Goal: Use online tool/utility: Utilize a website feature to perform a specific function

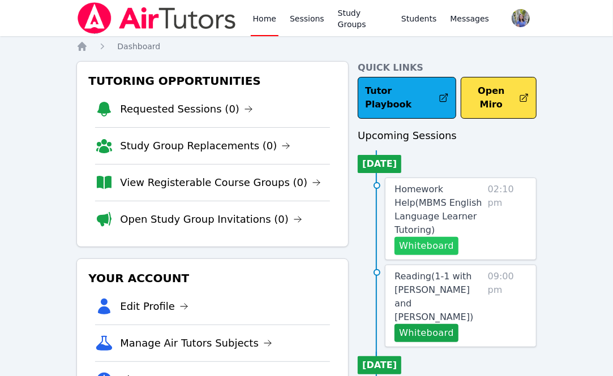
click at [426, 237] on button "Whiteboard" at bounding box center [426, 246] width 64 height 18
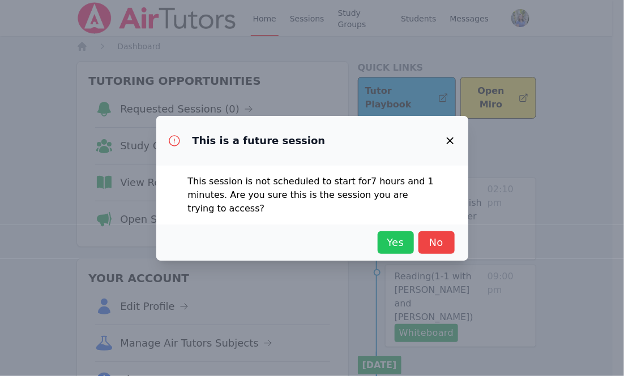
click at [395, 250] on span "Yes" at bounding box center [395, 243] width 25 height 16
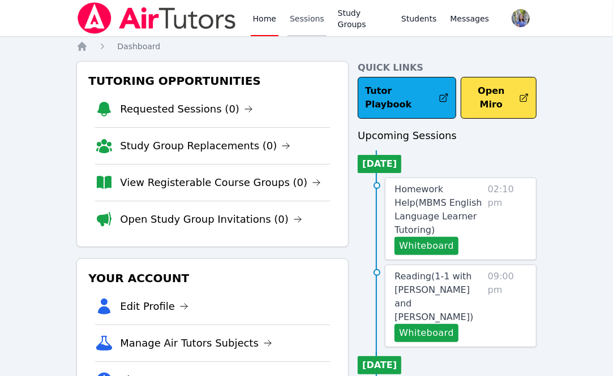
click at [307, 18] on link "Sessions" at bounding box center [306, 18] width 39 height 36
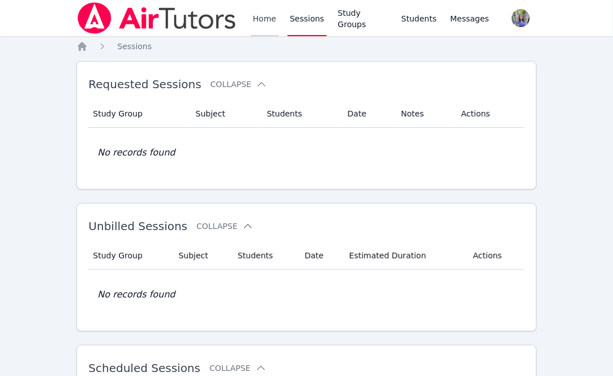
click at [257, 26] on link "Home" at bounding box center [265, 18] width 28 height 36
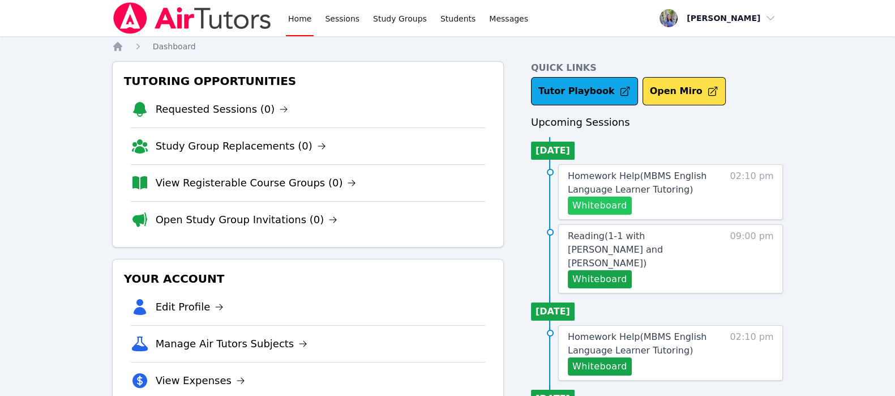
click at [608, 207] on button "Whiteboard" at bounding box center [600, 205] width 64 height 18
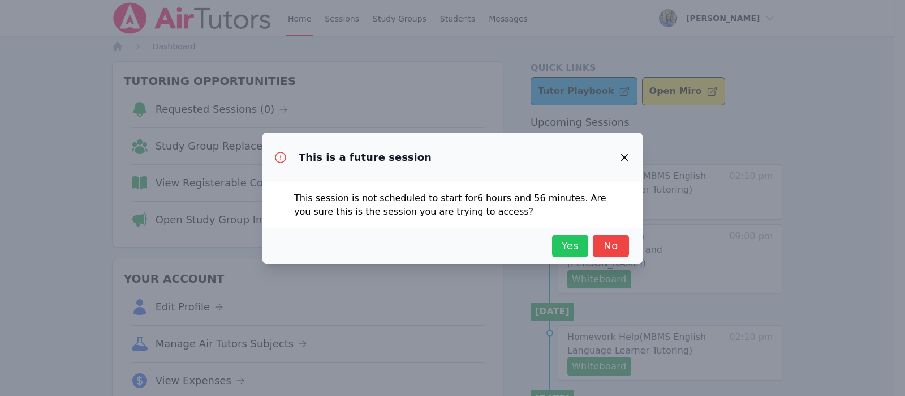
click at [577, 245] on span "Yes" at bounding box center [570, 246] width 25 height 16
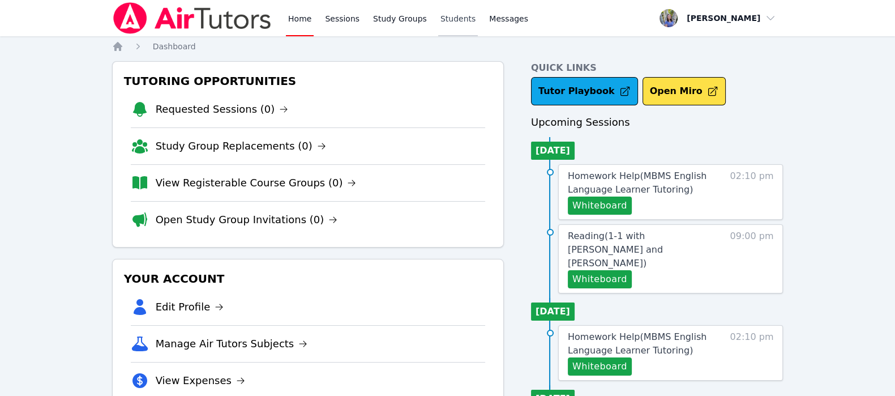
click at [447, 14] on link "Students" at bounding box center [458, 18] width 40 height 36
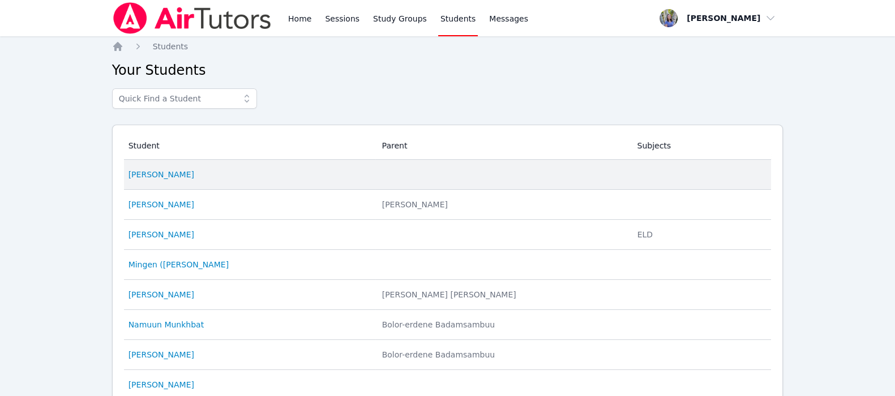
click at [143, 168] on td "Student [PERSON_NAME]" at bounding box center [249, 175] width 251 height 30
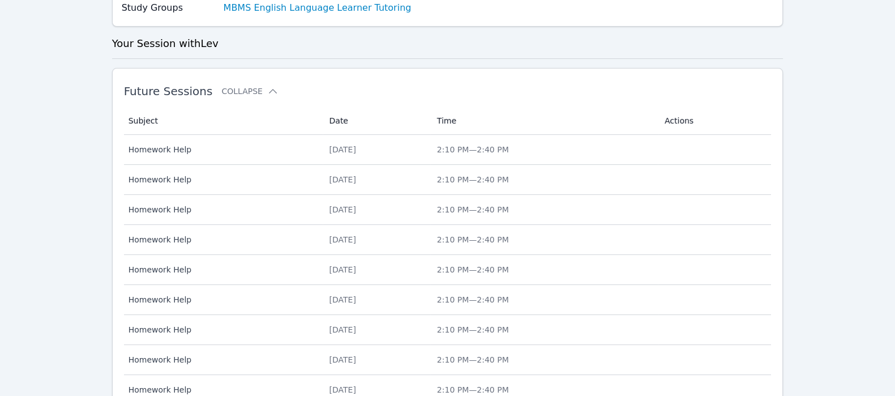
scroll to position [8, 0]
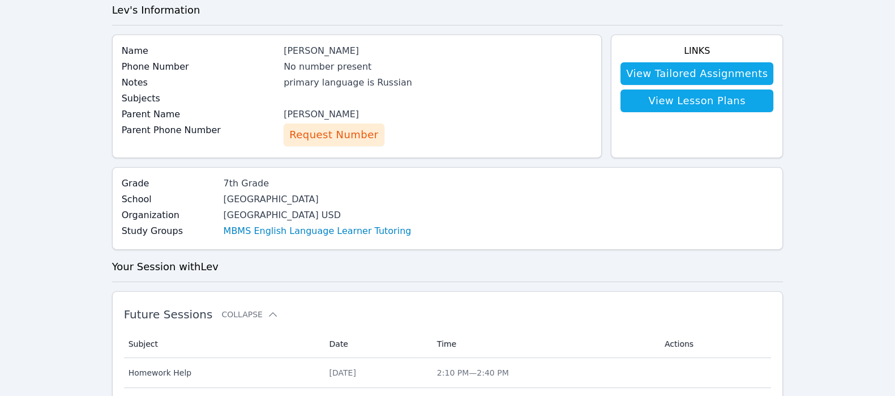
scroll to position [60, 0]
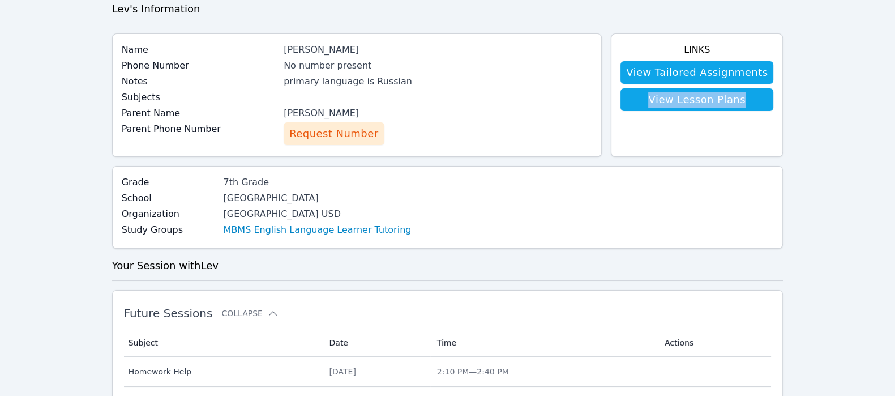
drag, startPoint x: 894, startPoint y: 127, endPoint x: 889, endPoint y: 66, distance: 61.9
click at [623, 66] on div "Home Sessions Study Groups Students Messages Open user menu [PERSON_NAME] Open …" at bounding box center [447, 398] width 895 height 916
click at [623, 74] on div "Home Sessions Study Groups Students Messages Open user menu [PERSON_NAME] Open …" at bounding box center [447, 398] width 895 height 916
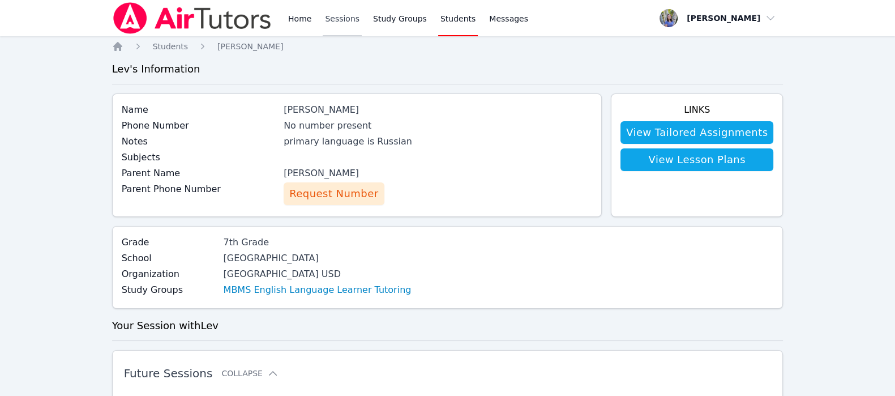
click at [351, 22] on link "Sessions" at bounding box center [342, 18] width 39 height 36
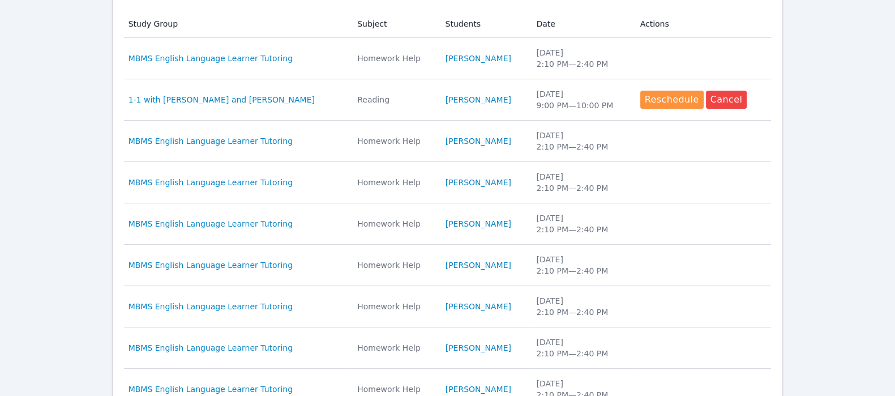
scroll to position [543, 0]
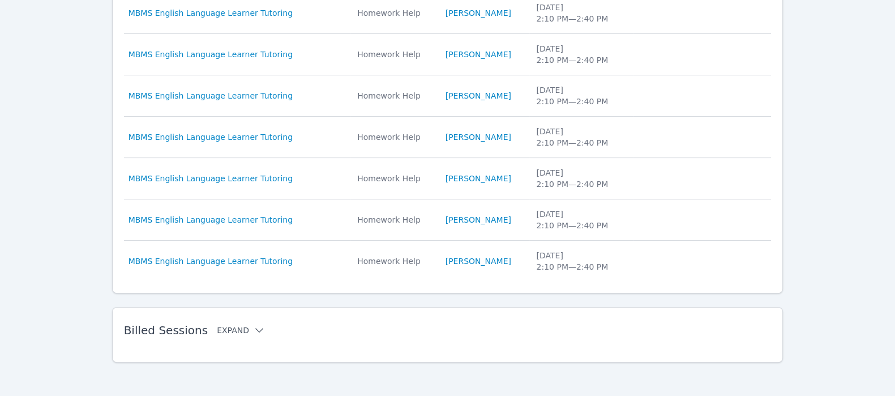
click at [238, 327] on button "Expand" at bounding box center [241, 329] width 48 height 11
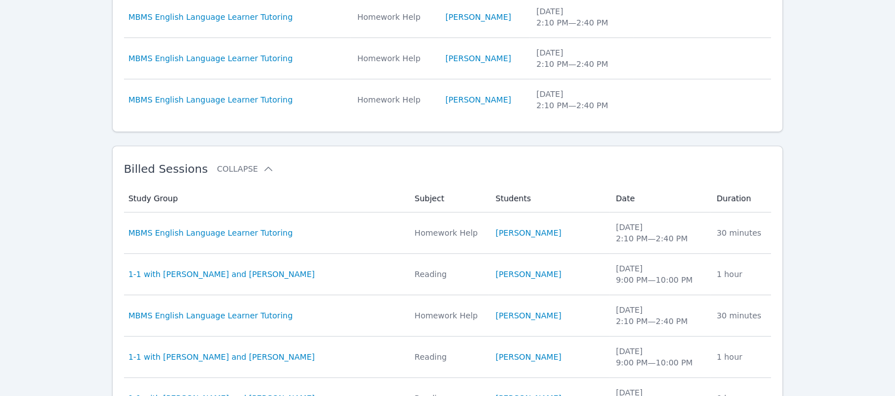
scroll to position [715, 0]
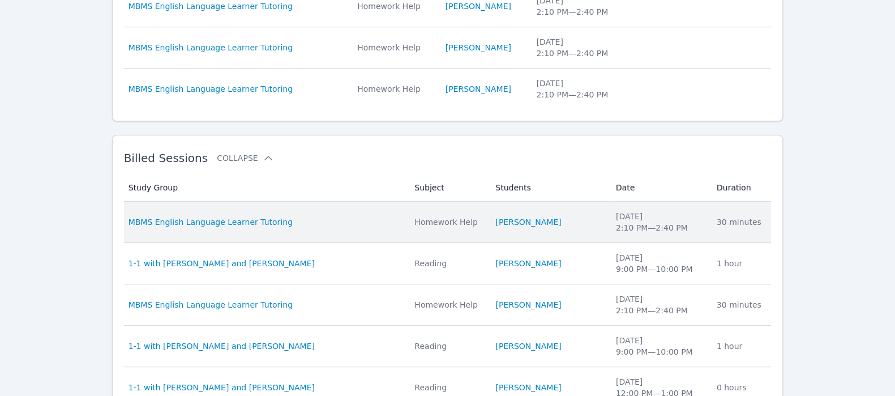
click at [561, 221] on li "[PERSON_NAME]" at bounding box center [548, 221] width 107 height 11
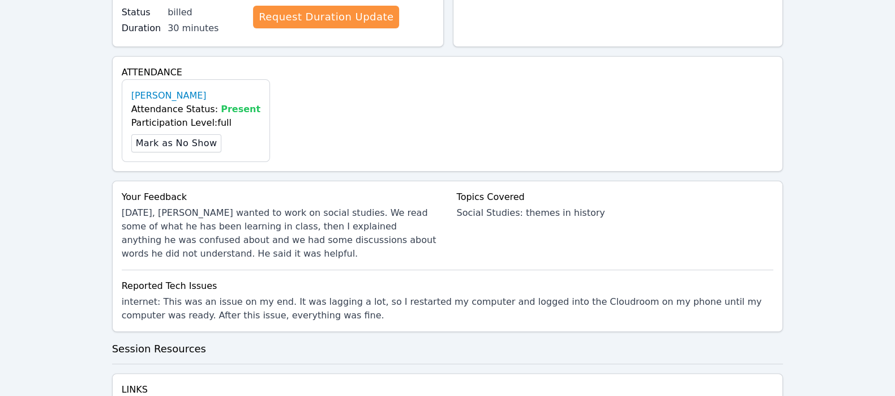
scroll to position [368, 0]
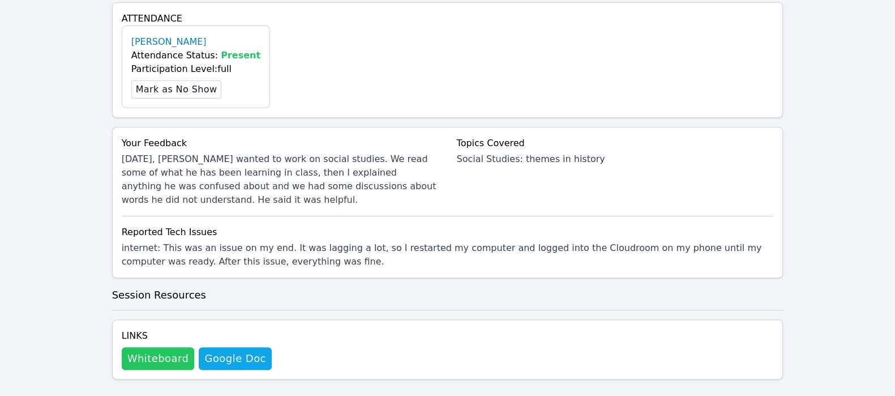
click at [164, 347] on button "Whiteboard" at bounding box center [158, 358] width 73 height 23
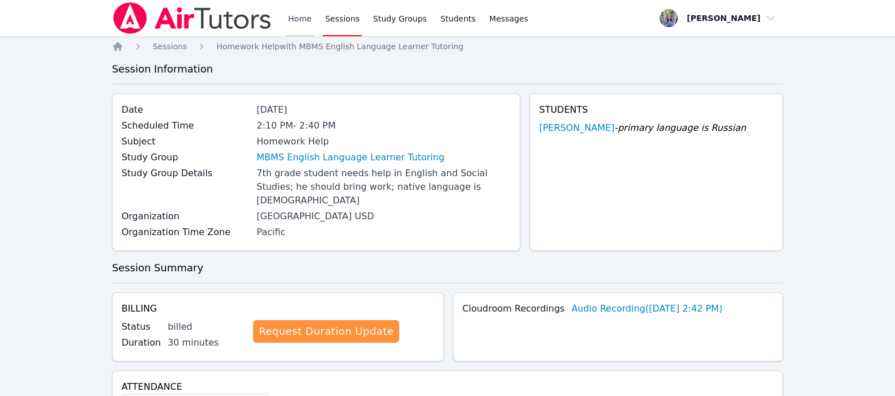
click at [302, 27] on link "Home" at bounding box center [300, 18] width 28 height 36
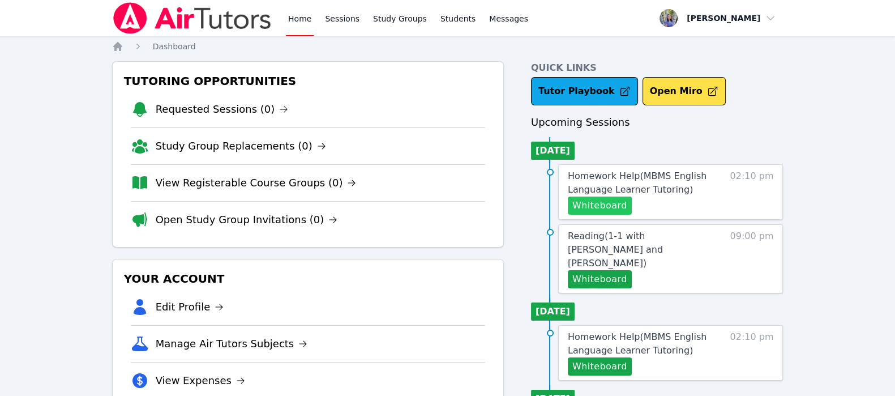
click at [598, 208] on button "Whiteboard" at bounding box center [600, 205] width 64 height 18
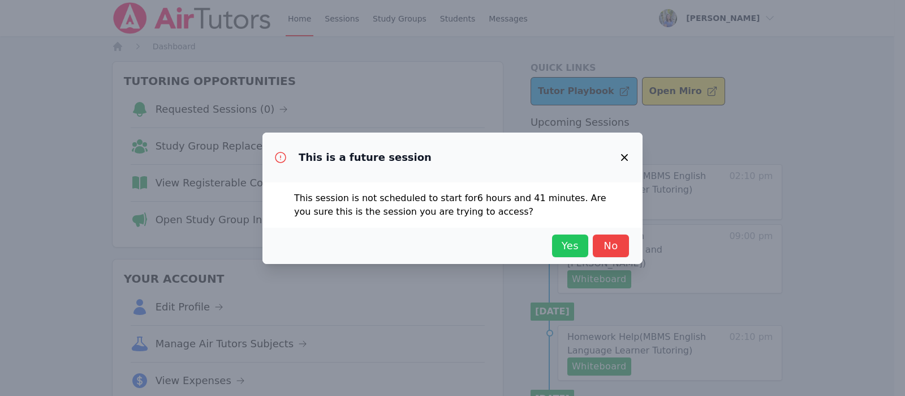
click at [564, 243] on span "Yes" at bounding box center [570, 246] width 25 height 16
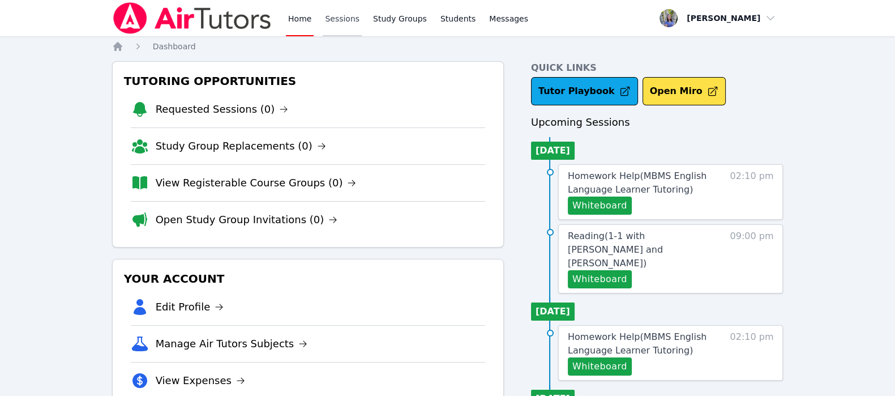
click at [351, 15] on link "Sessions" at bounding box center [342, 18] width 39 height 36
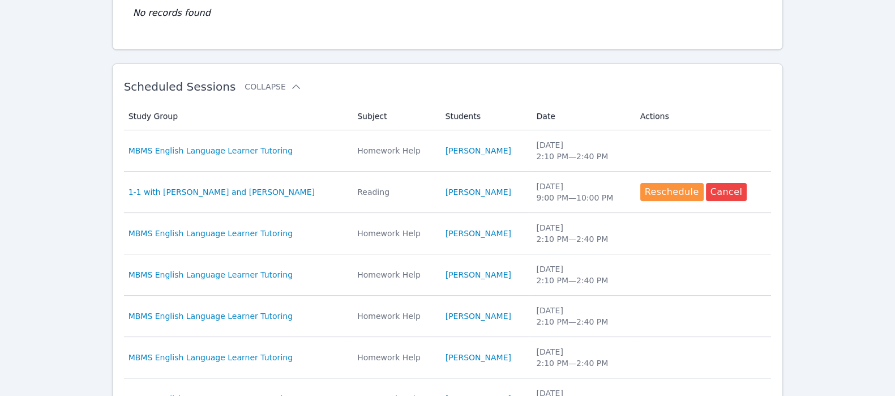
scroll to position [543, 0]
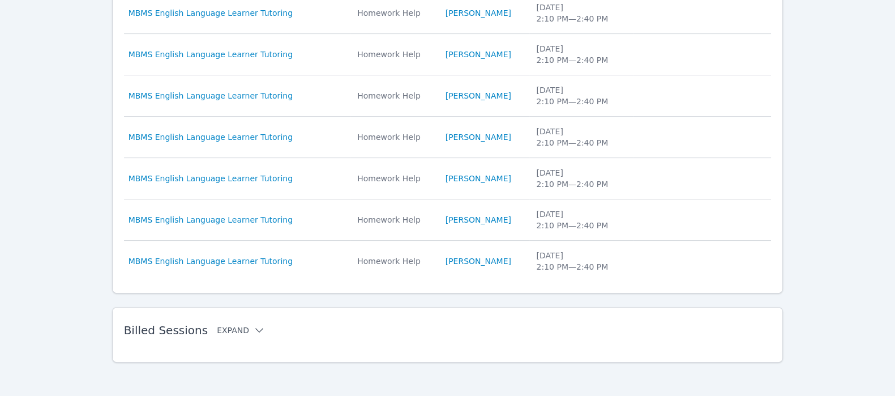
click at [254, 326] on icon at bounding box center [259, 329] width 11 height 11
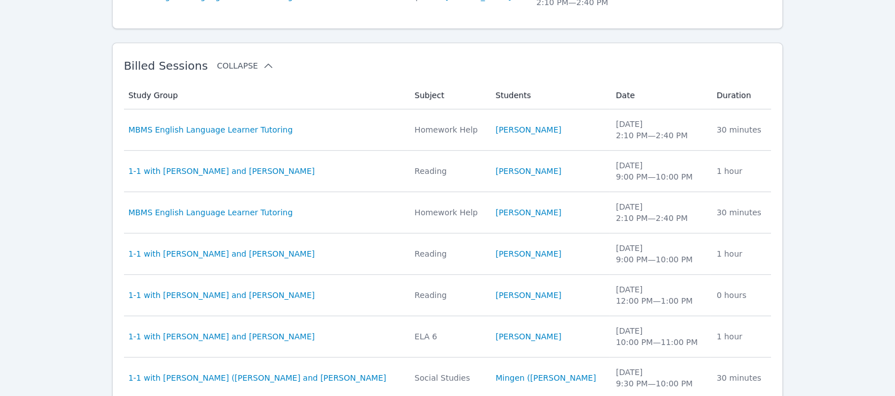
scroll to position [809, 0]
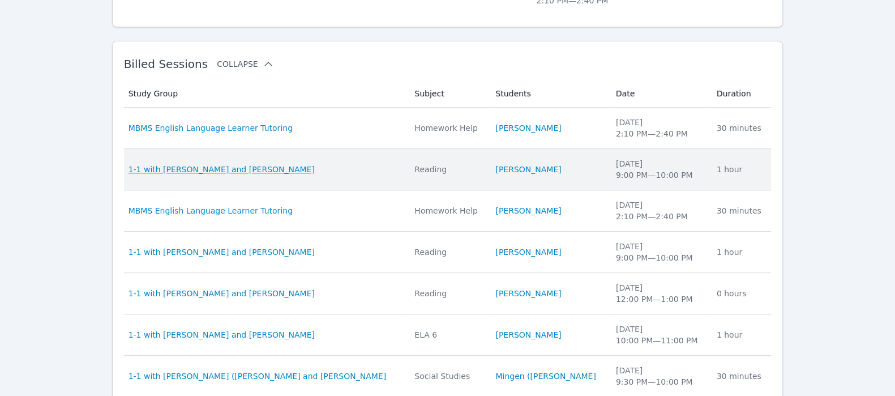
click at [263, 164] on span "1-1 with [PERSON_NAME] and [PERSON_NAME]" at bounding box center [221, 169] width 186 height 11
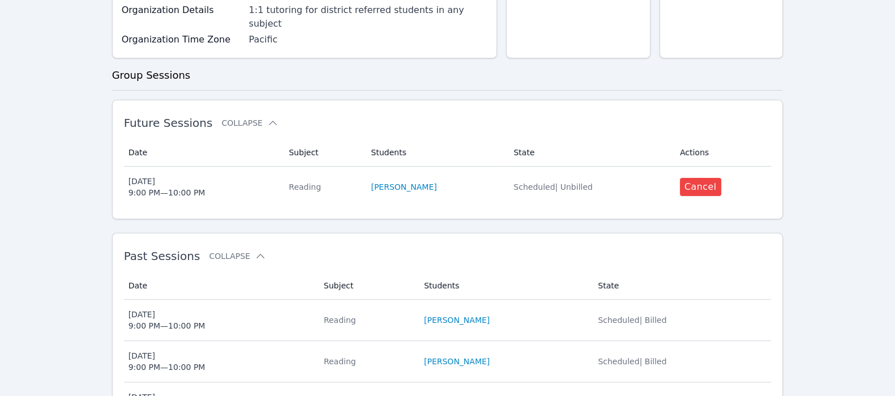
scroll to position [237, 0]
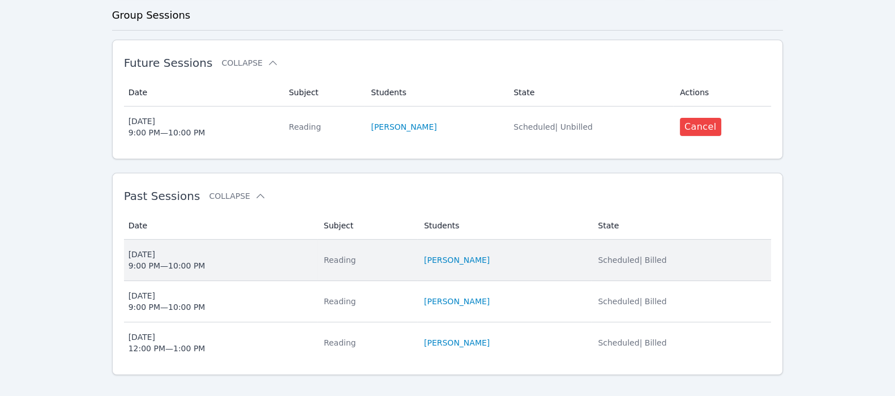
click at [399, 254] on div "Reading" at bounding box center [367, 259] width 87 height 11
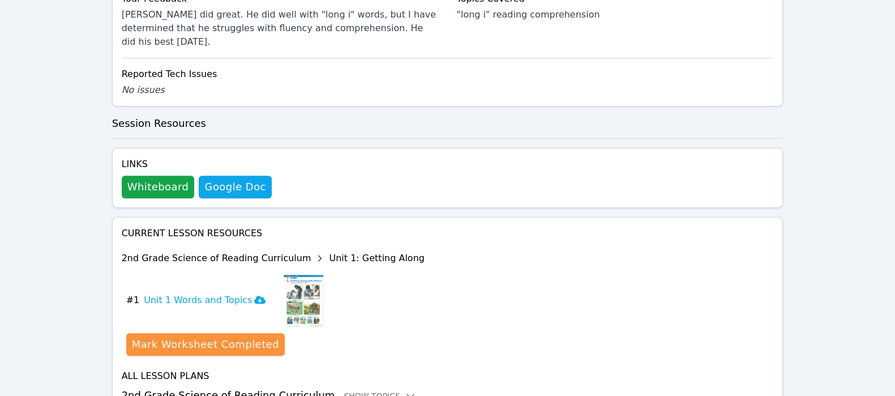
scroll to position [559, 0]
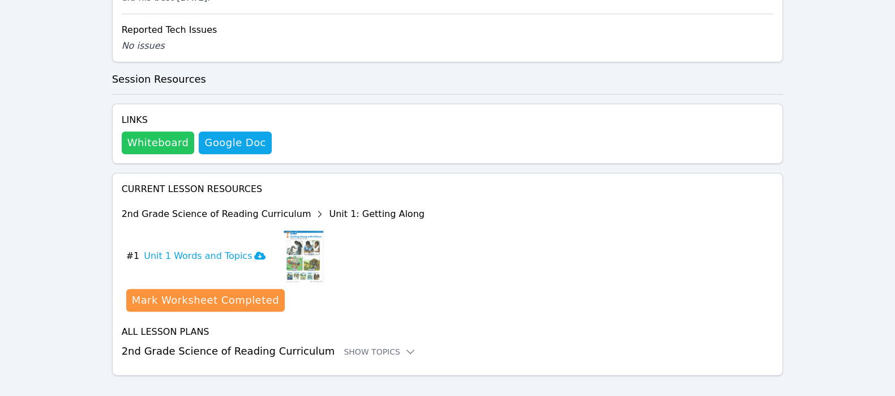
click at [161, 131] on button "Whiteboard" at bounding box center [158, 142] width 73 height 23
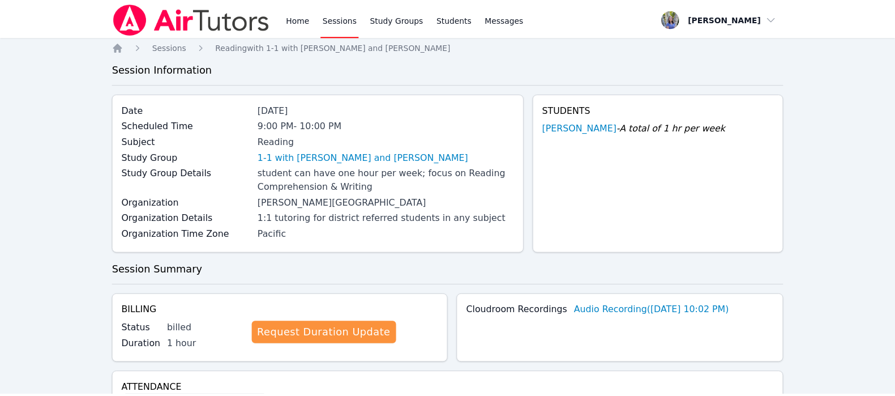
scroll to position [407, 0]
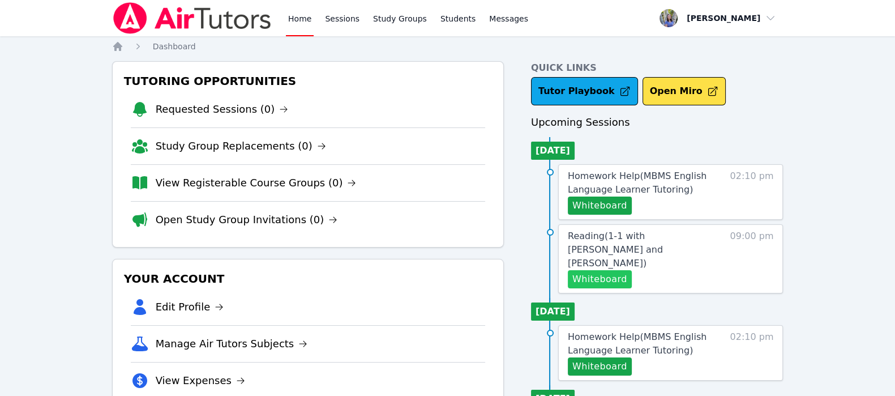
click at [606, 270] on button "Whiteboard" at bounding box center [600, 279] width 64 height 18
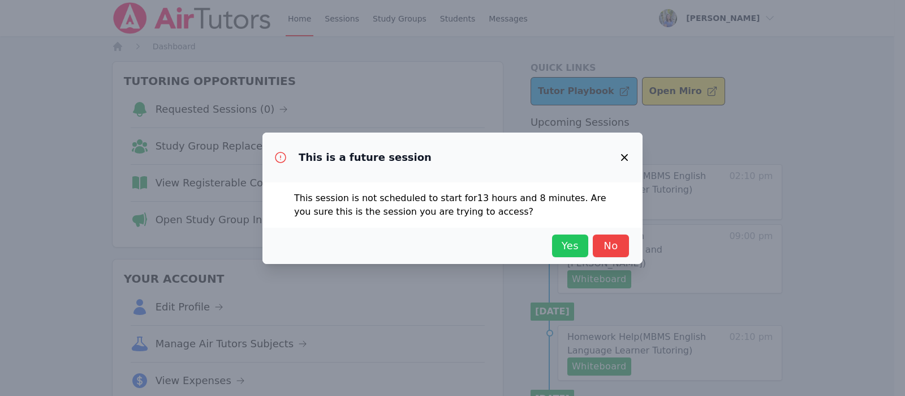
click at [559, 242] on span "Yes" at bounding box center [570, 246] width 25 height 16
